Goal: Task Accomplishment & Management: Manage account settings

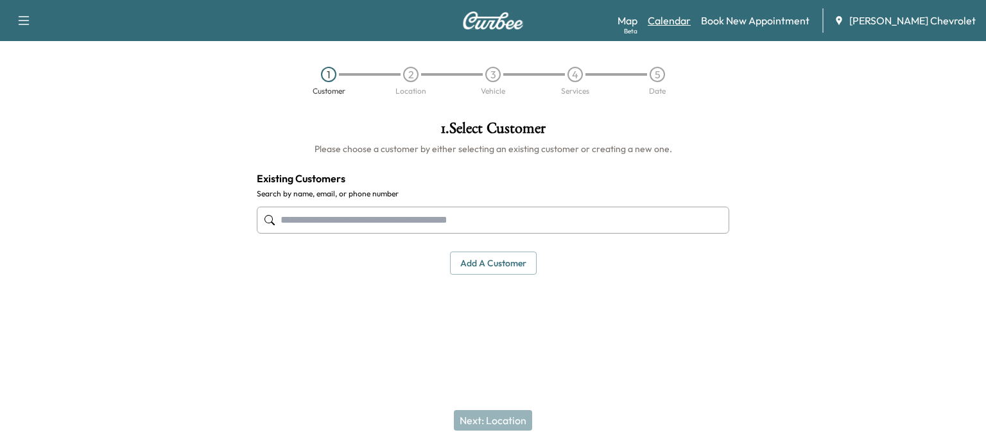
click at [691, 22] on link "Calendar" at bounding box center [669, 20] width 43 height 15
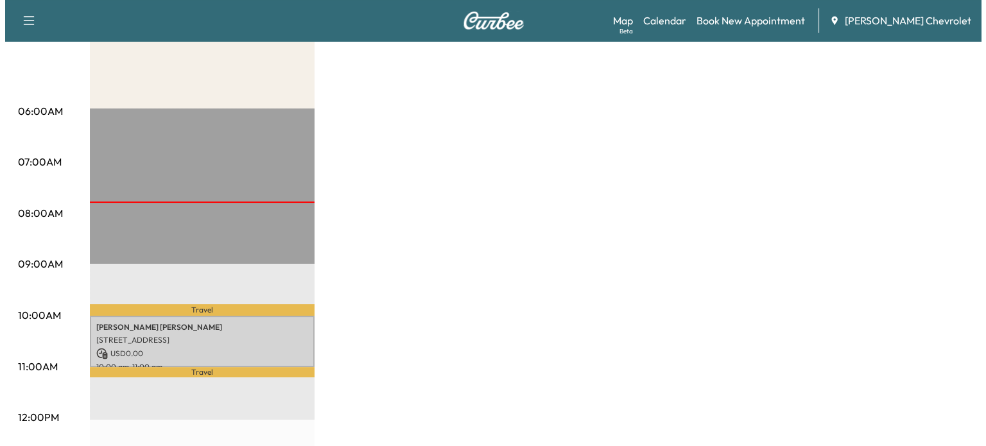
scroll to position [195, 0]
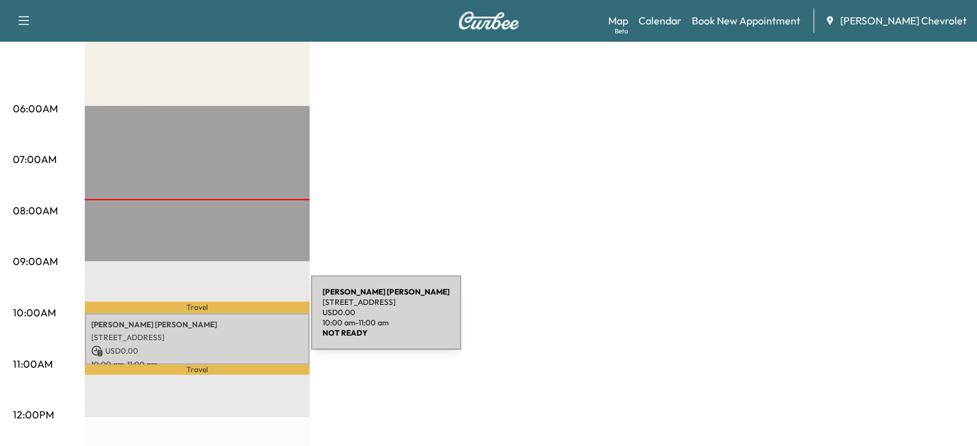
click at [214, 320] on p "[PERSON_NAME]" at bounding box center [197, 325] width 212 height 10
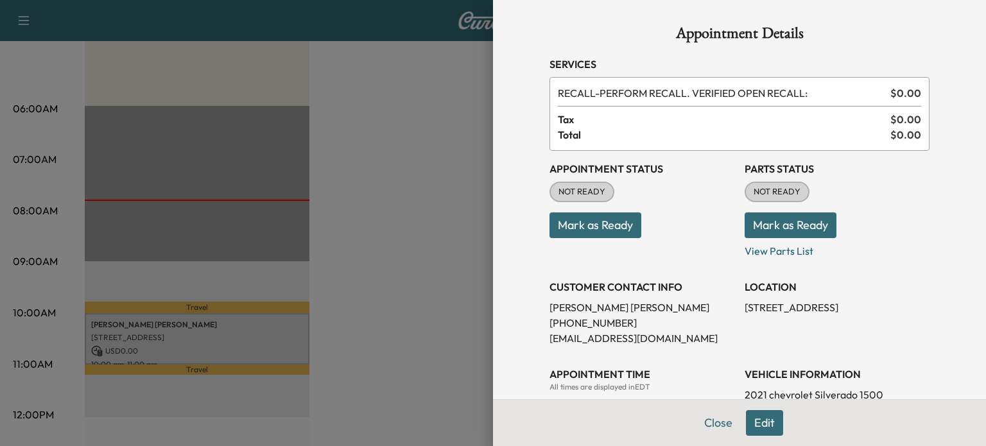
click at [624, 233] on button "Mark as Ready" at bounding box center [596, 226] width 92 height 26
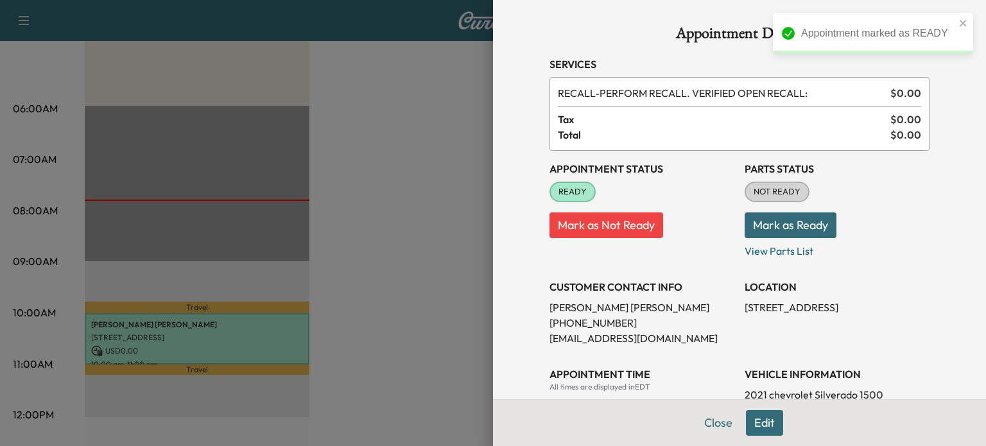
click at [764, 227] on button "Mark as Ready" at bounding box center [791, 226] width 92 height 26
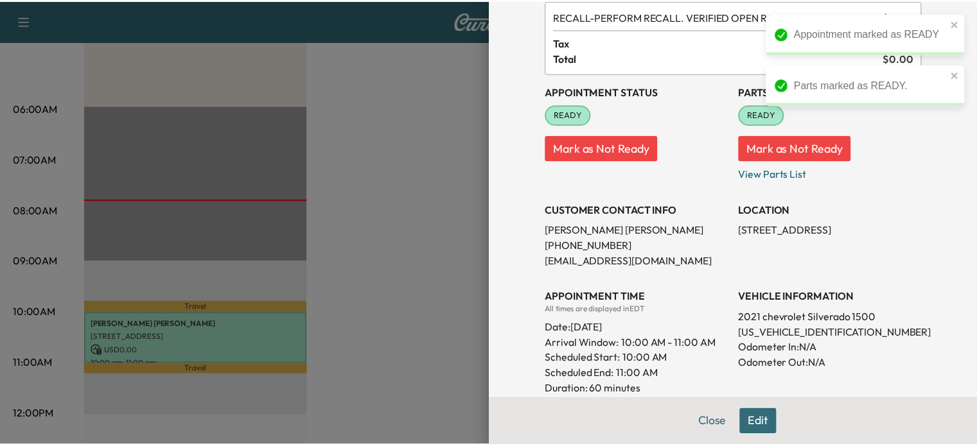
scroll to position [67, 0]
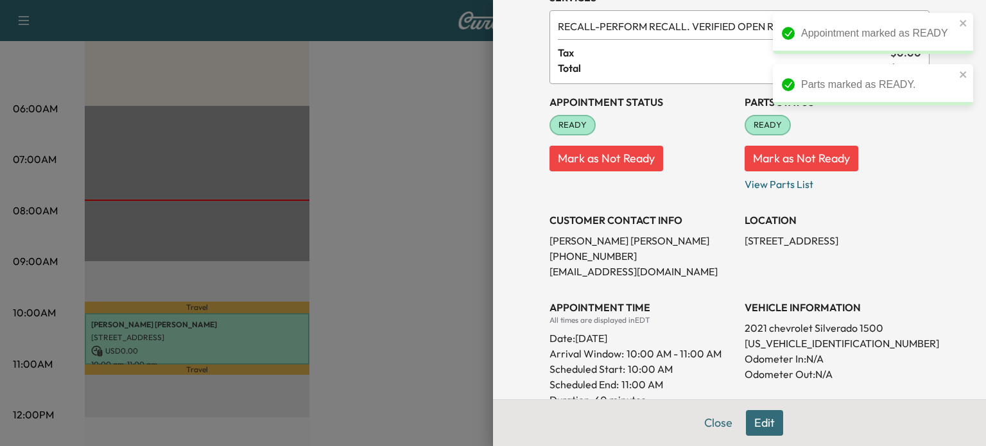
click at [431, 301] on div at bounding box center [493, 223] width 986 height 446
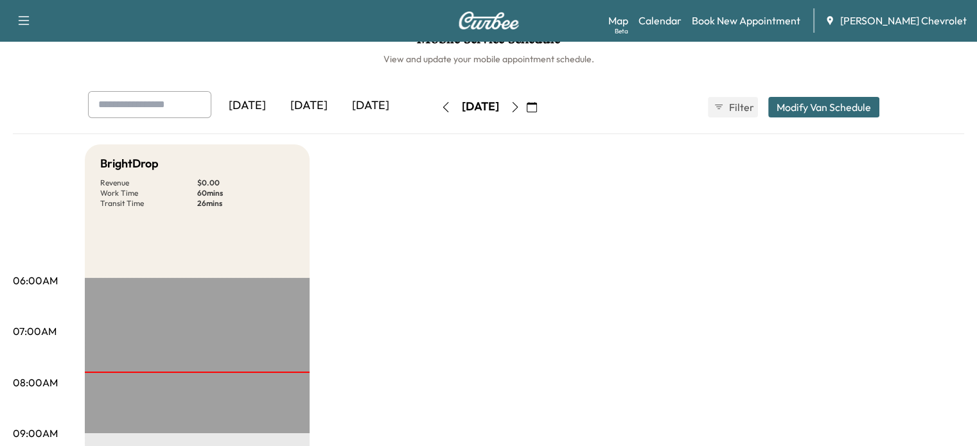
scroll to position [0, 0]
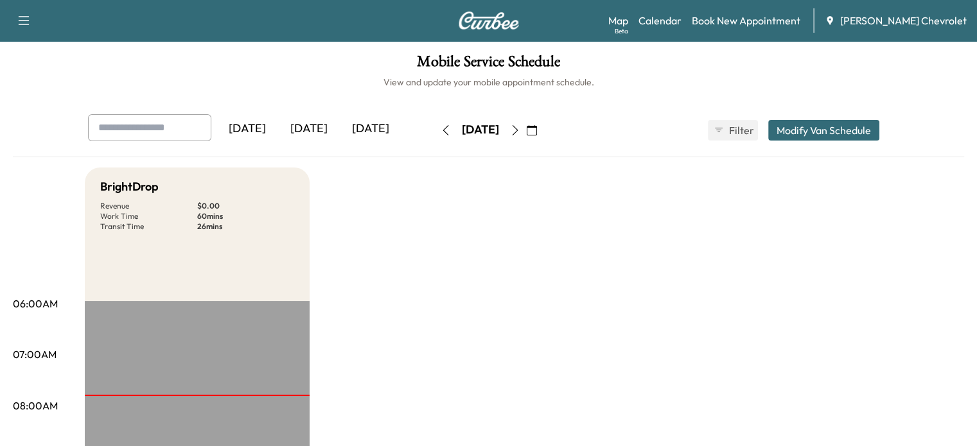
click at [526, 128] on button "button" at bounding box center [515, 130] width 22 height 21
